Goal: Task Accomplishment & Management: Manage account settings

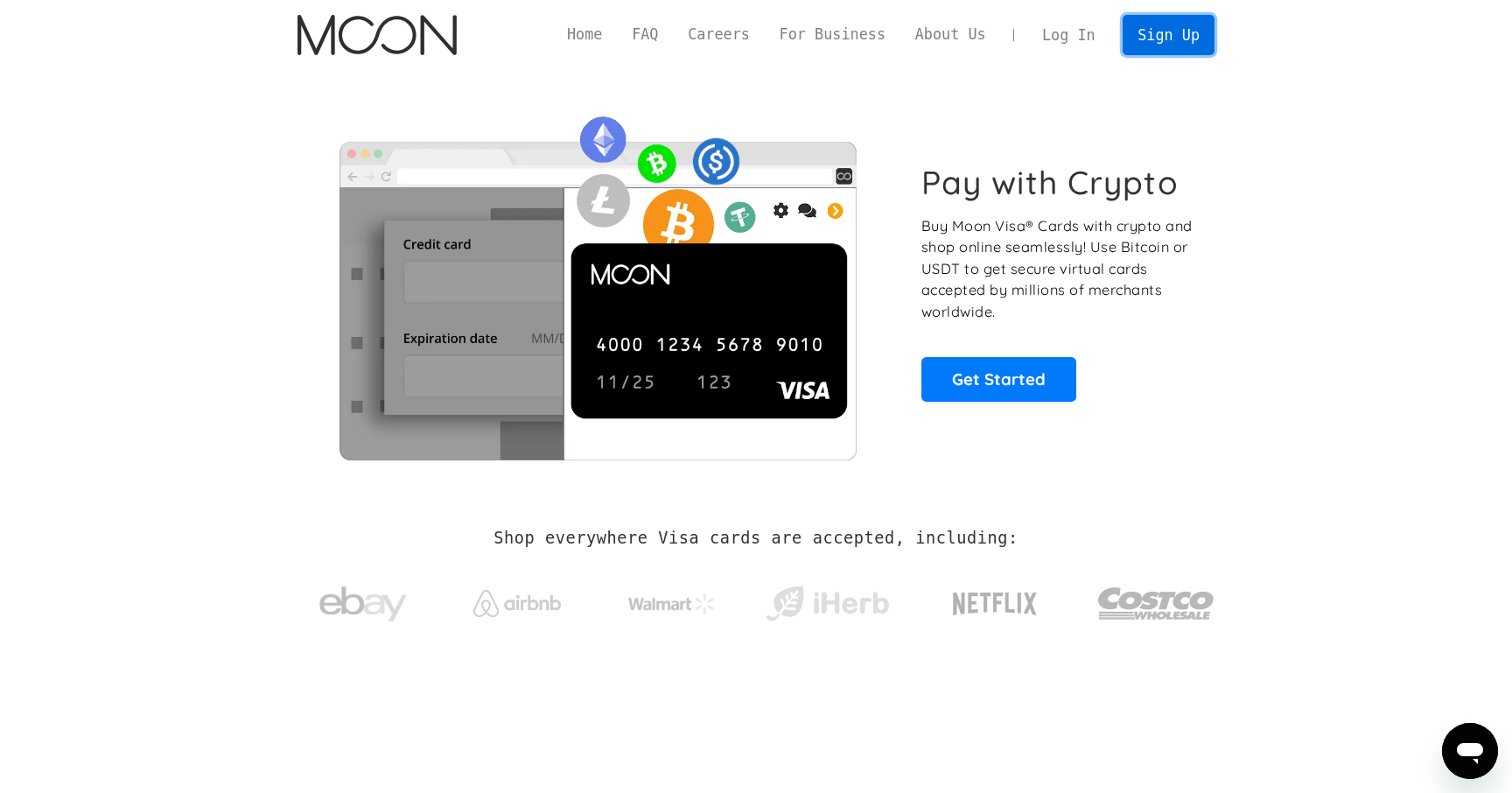
click at [1125, 46] on link "Sign Up" at bounding box center [1169, 35] width 91 height 40
click at [1067, 33] on link "Log In" at bounding box center [1069, 35] width 83 height 39
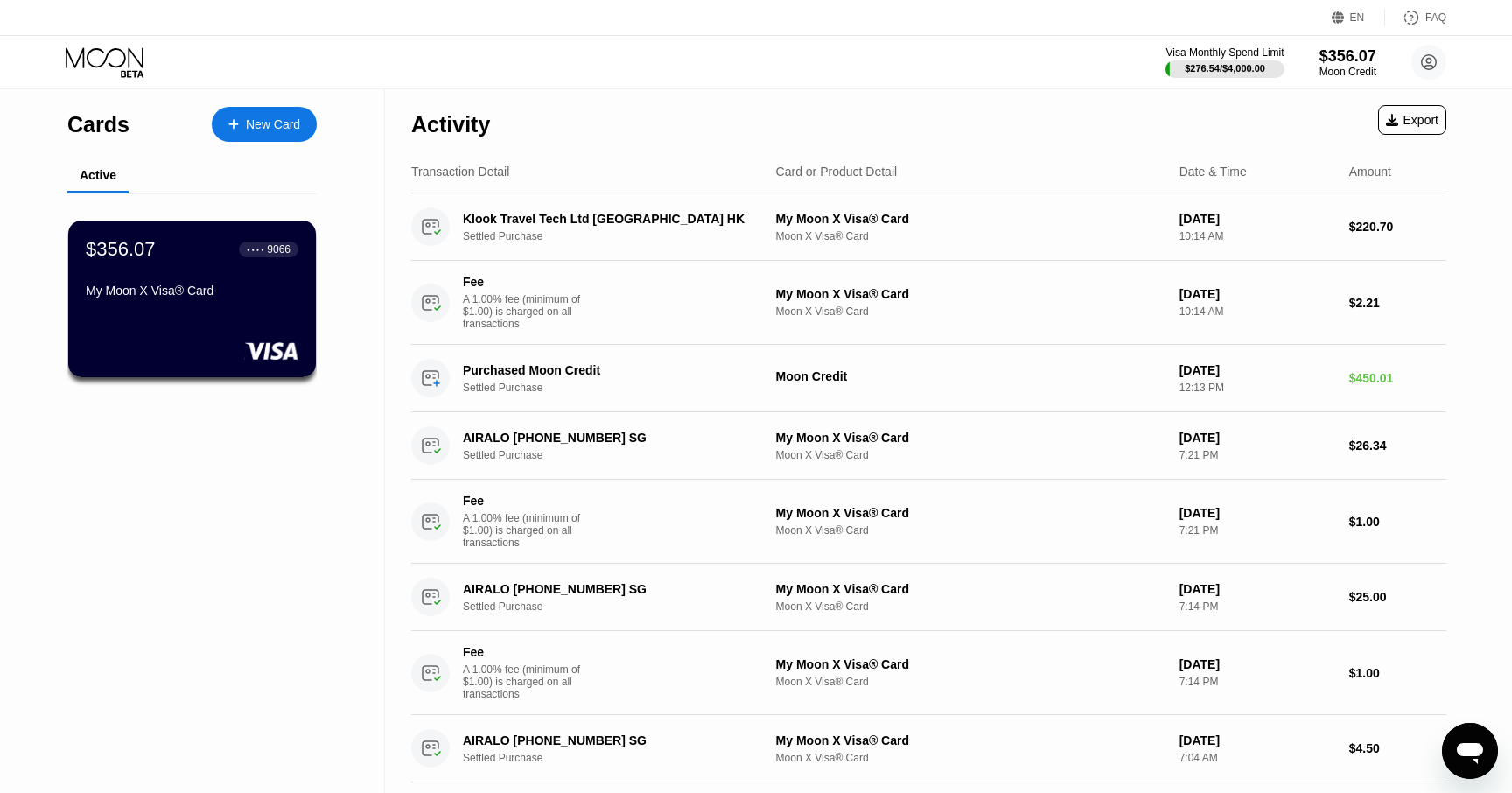
click at [205, 264] on div "$356.07 ● ● ● ● 9066 My Moon X Visa® Card" at bounding box center [192, 270] width 213 height 67
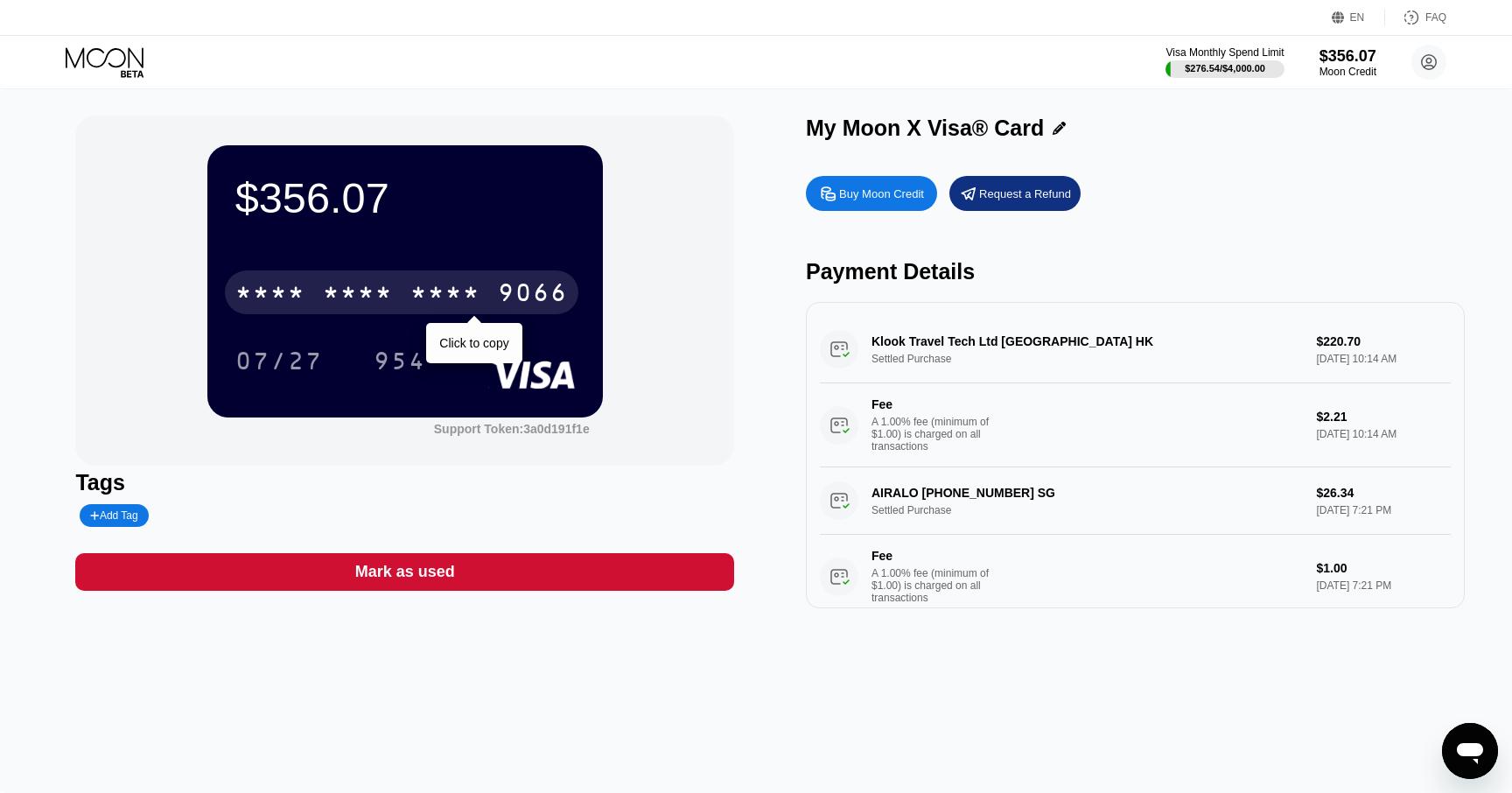
click at [323, 284] on div "* * * *" at bounding box center [358, 295] width 70 height 28
click at [323, 284] on div "6500" at bounding box center [358, 295] width 70 height 28
click at [323, 284] on div "* * * *" at bounding box center [358, 295] width 70 height 28
click at [472, 293] on div "2465" at bounding box center [445, 295] width 70 height 28
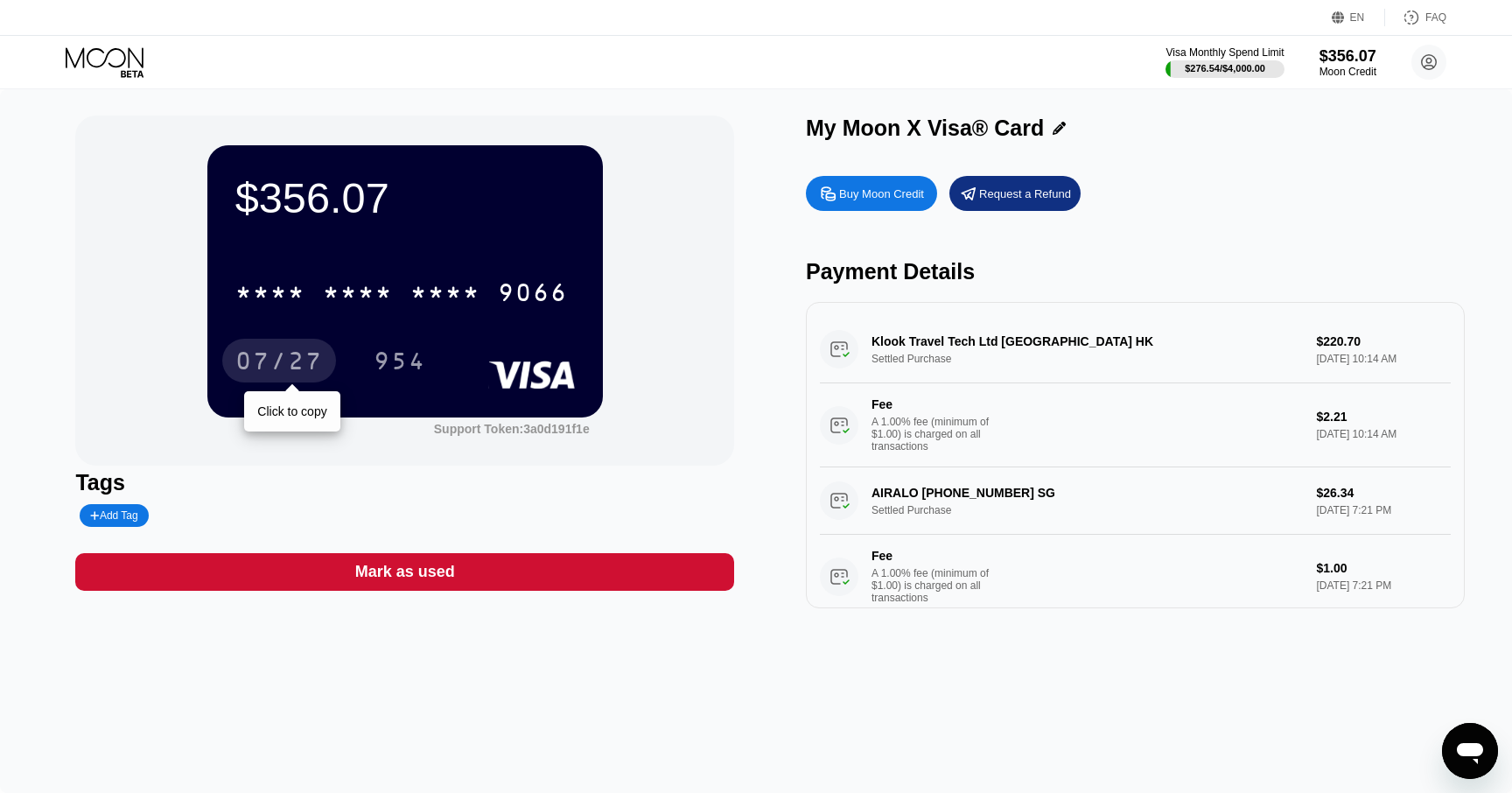
click at [306, 354] on div "07/27" at bounding box center [279, 363] width 87 height 28
